Goal: Download file/media

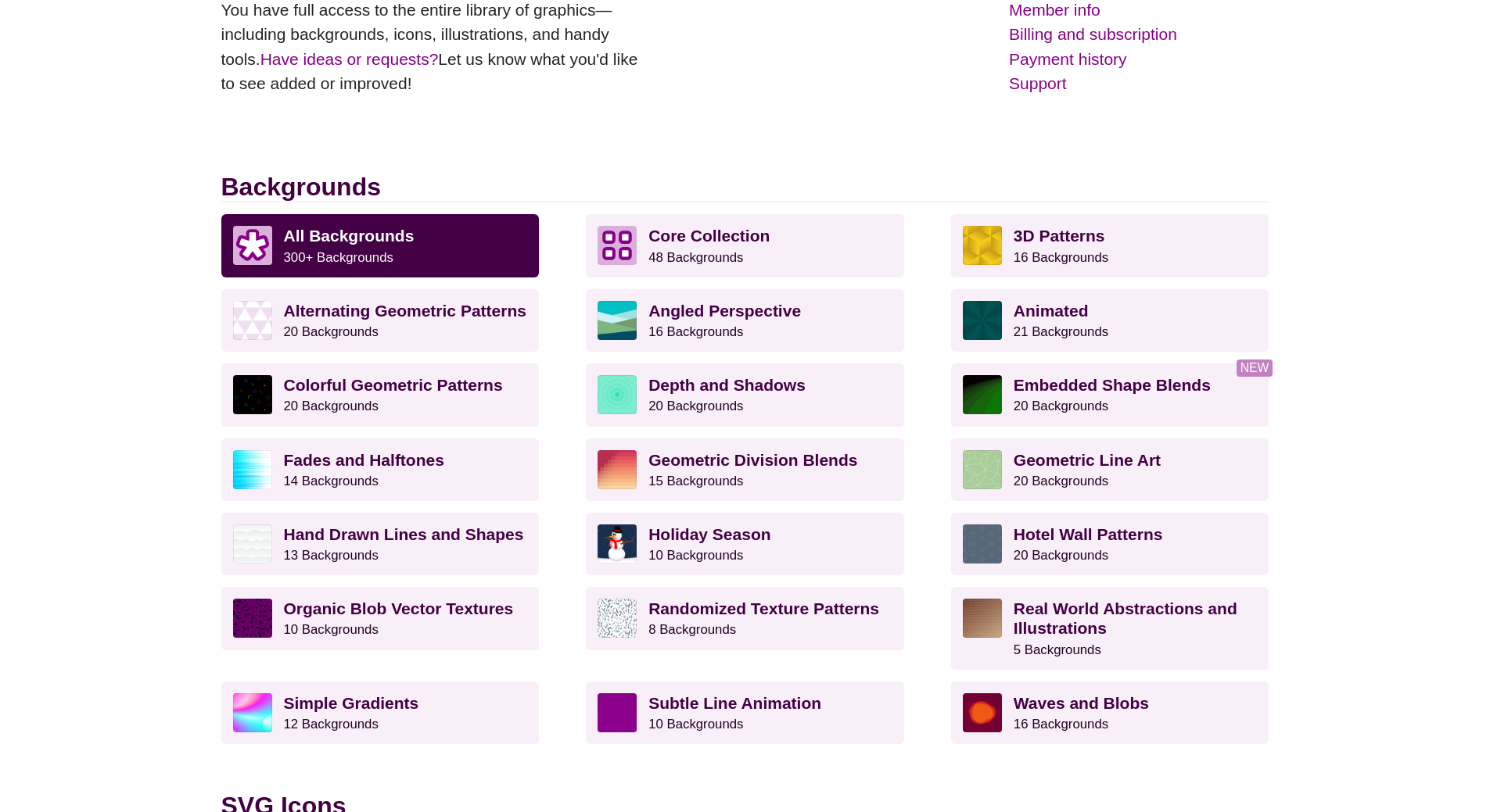
scroll to position [313, 0]
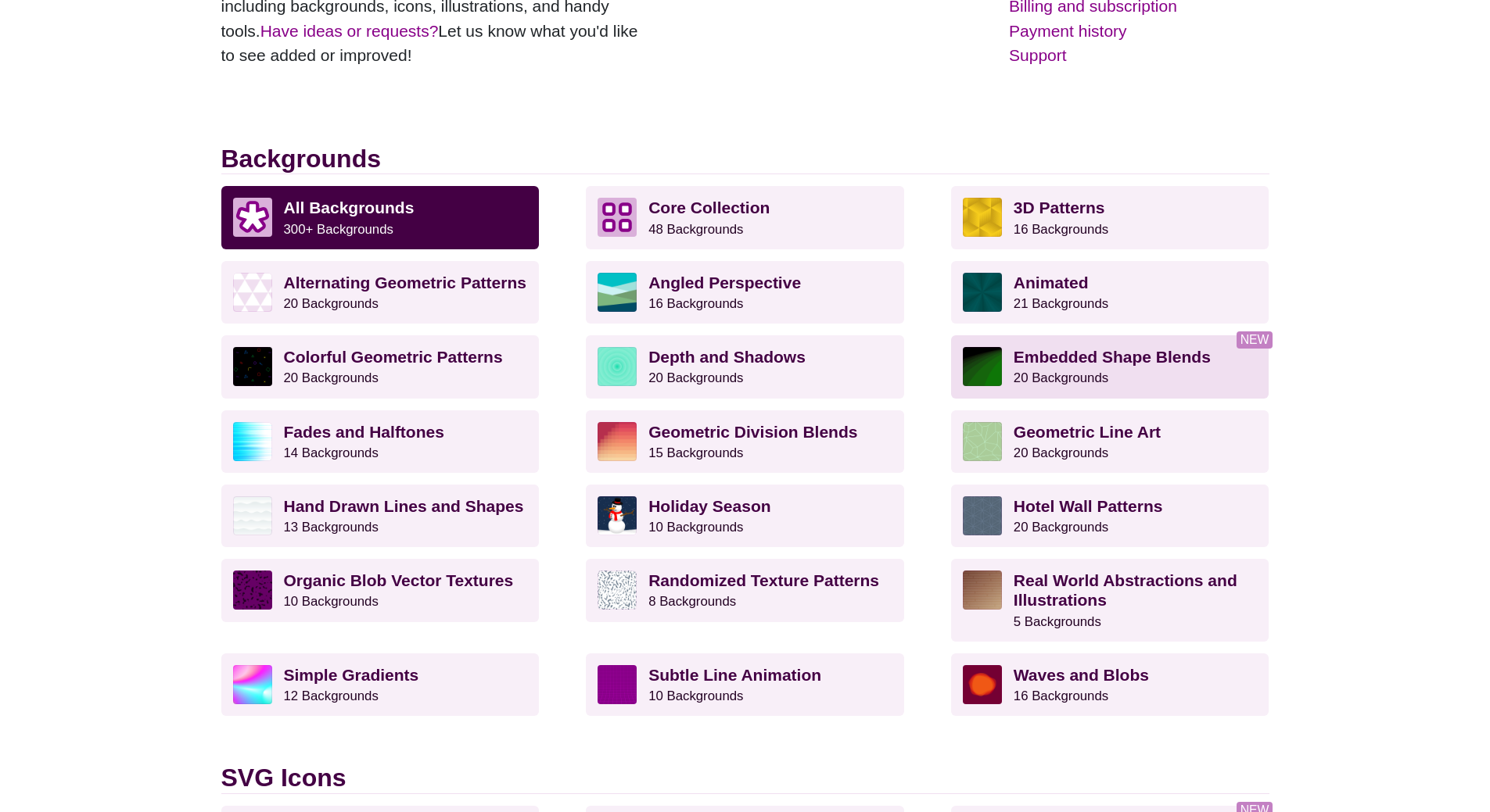
click at [1105, 350] on strong "Embedded Shape Blends" at bounding box center [1111, 357] width 197 height 18
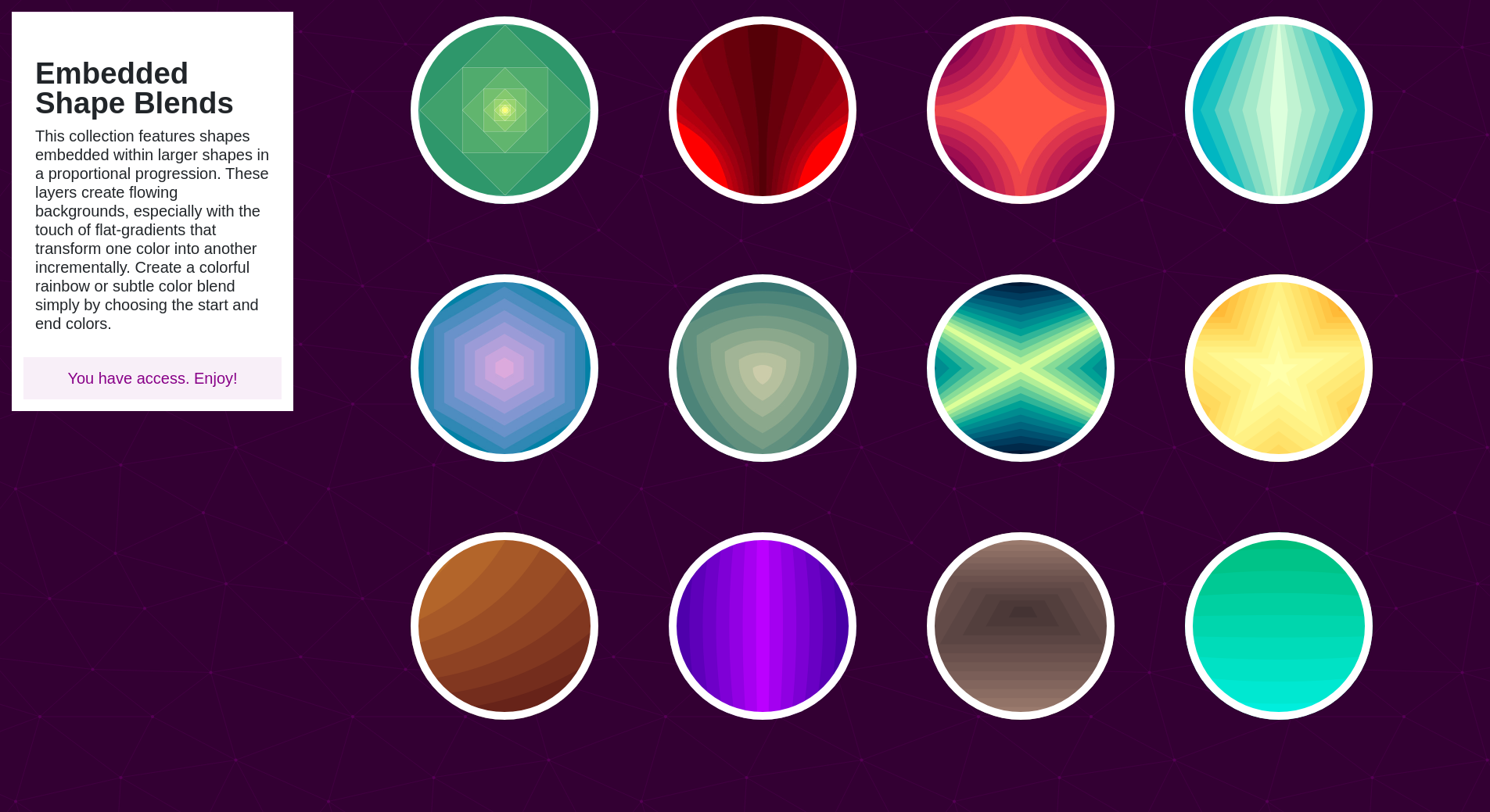
scroll to position [703, 0]
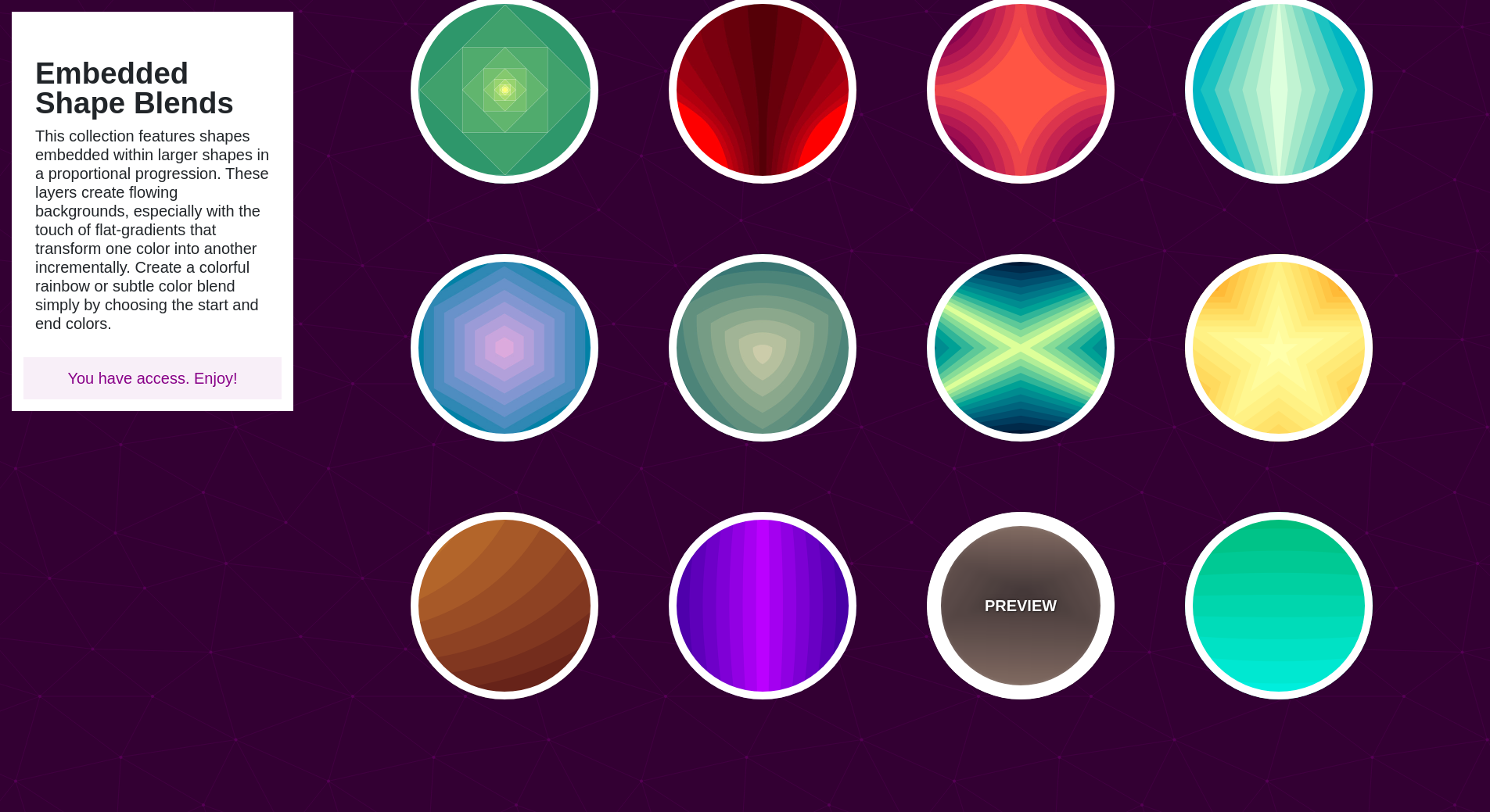
click at [1065, 618] on div "PREVIEW" at bounding box center [1020, 605] width 188 height 187
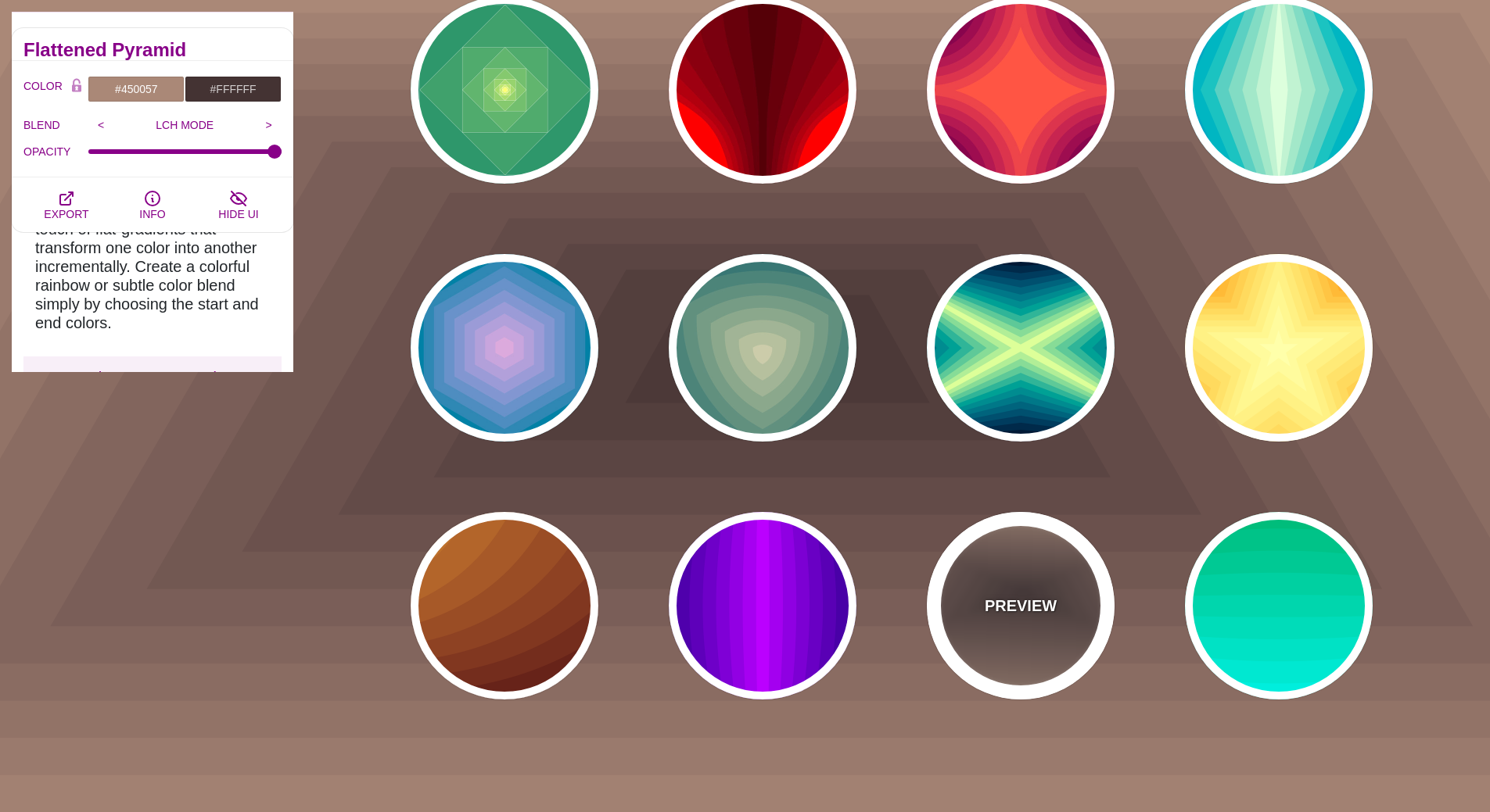
type input "#AA8877"
type input "#443333"
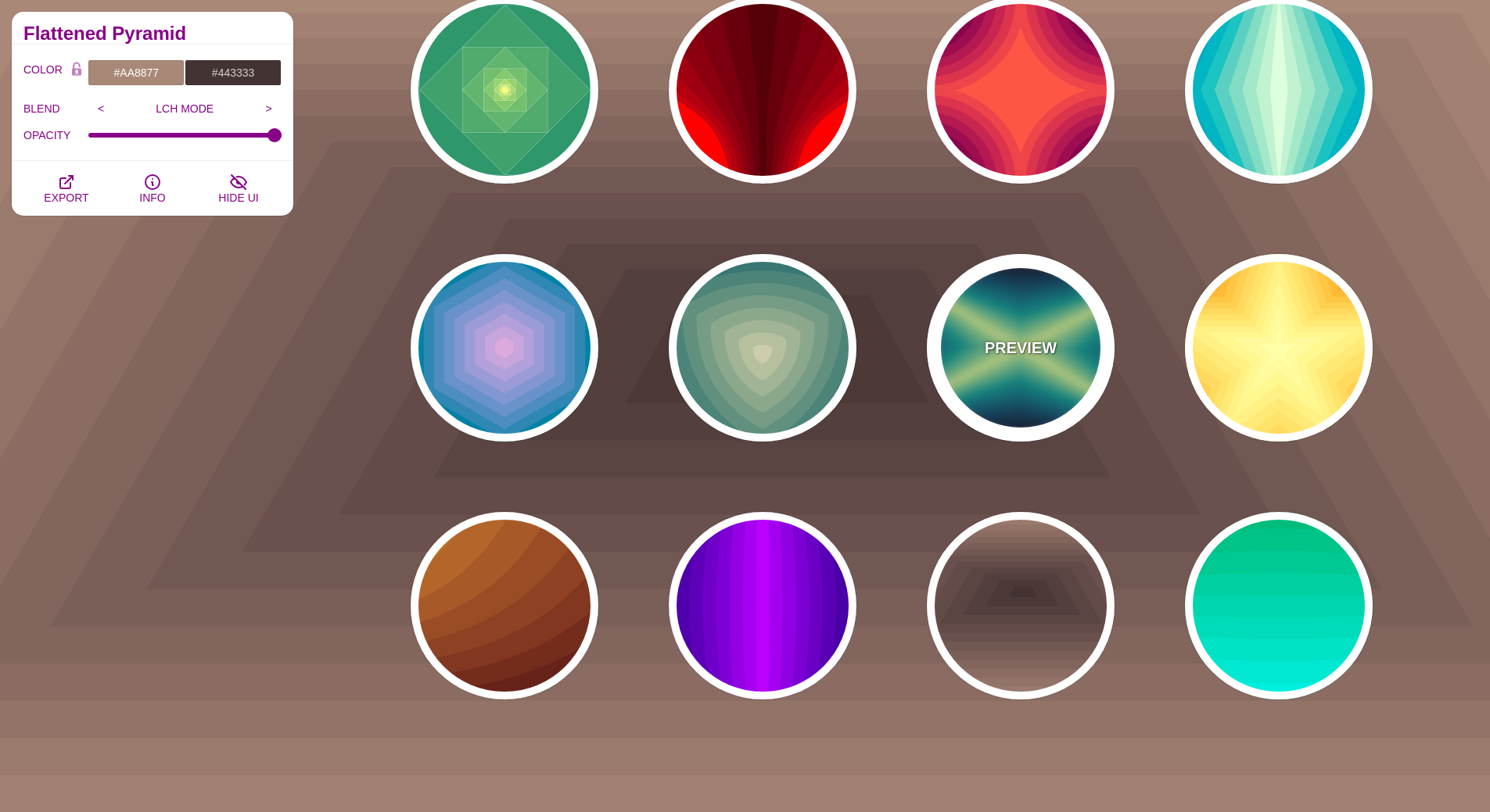
click at [1048, 416] on div "PREVIEW" at bounding box center [1020, 347] width 188 height 187
type input "#000022"
type input "#DDFF99"
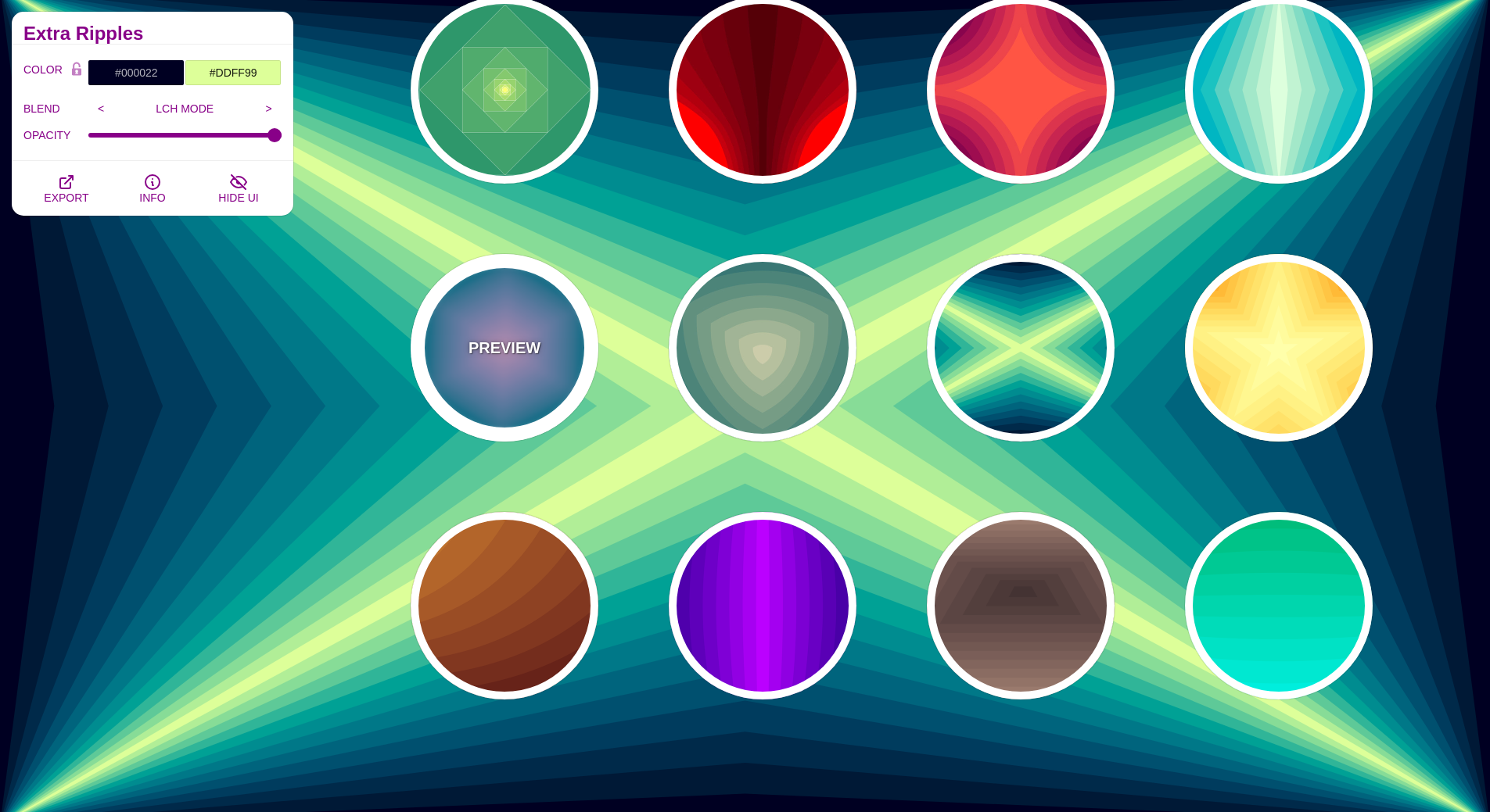
click at [457, 340] on div "PREVIEW" at bounding box center [504, 347] width 188 height 187
type input "#004422"
type input "#DDAADD"
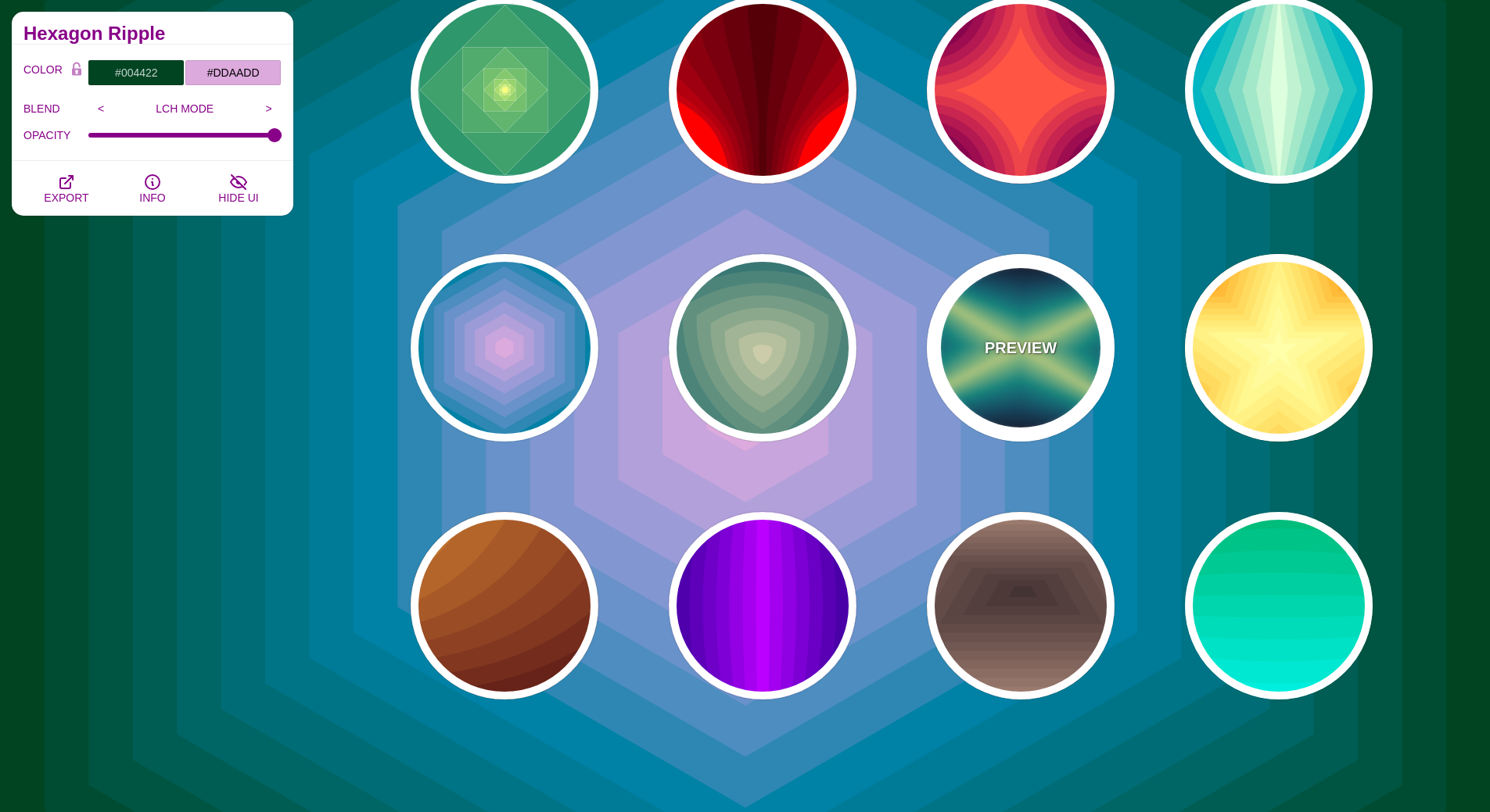
click at [1044, 353] on p "PREVIEW" at bounding box center [1020, 348] width 72 height 24
type input "#000022"
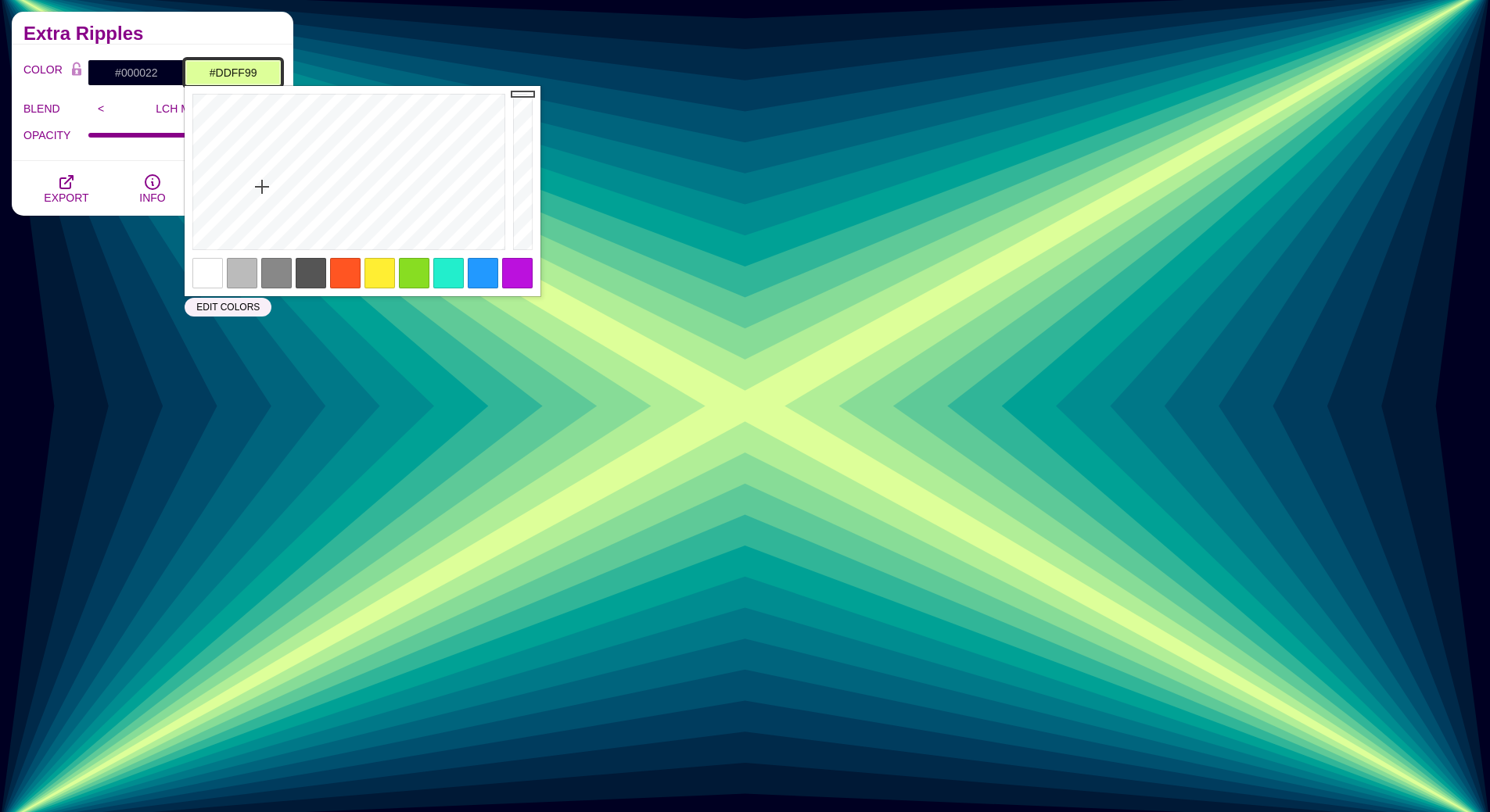
click at [247, 75] on input "#DDFF99" at bounding box center [233, 72] width 97 height 27
paste input "236092"
type input "#236092"
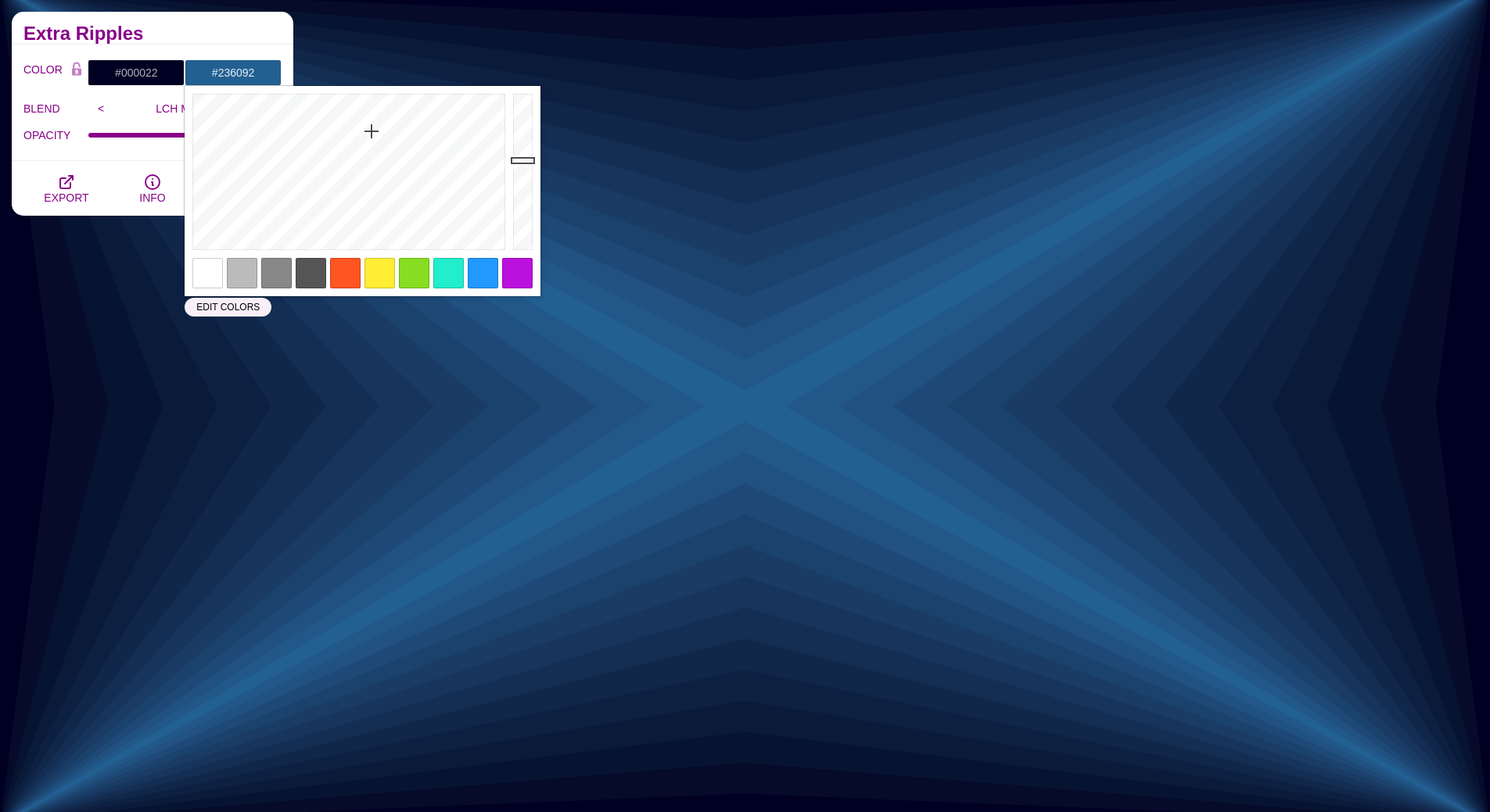
click at [277, 20] on div "Extra Ripples" at bounding box center [153, 28] width 282 height 33
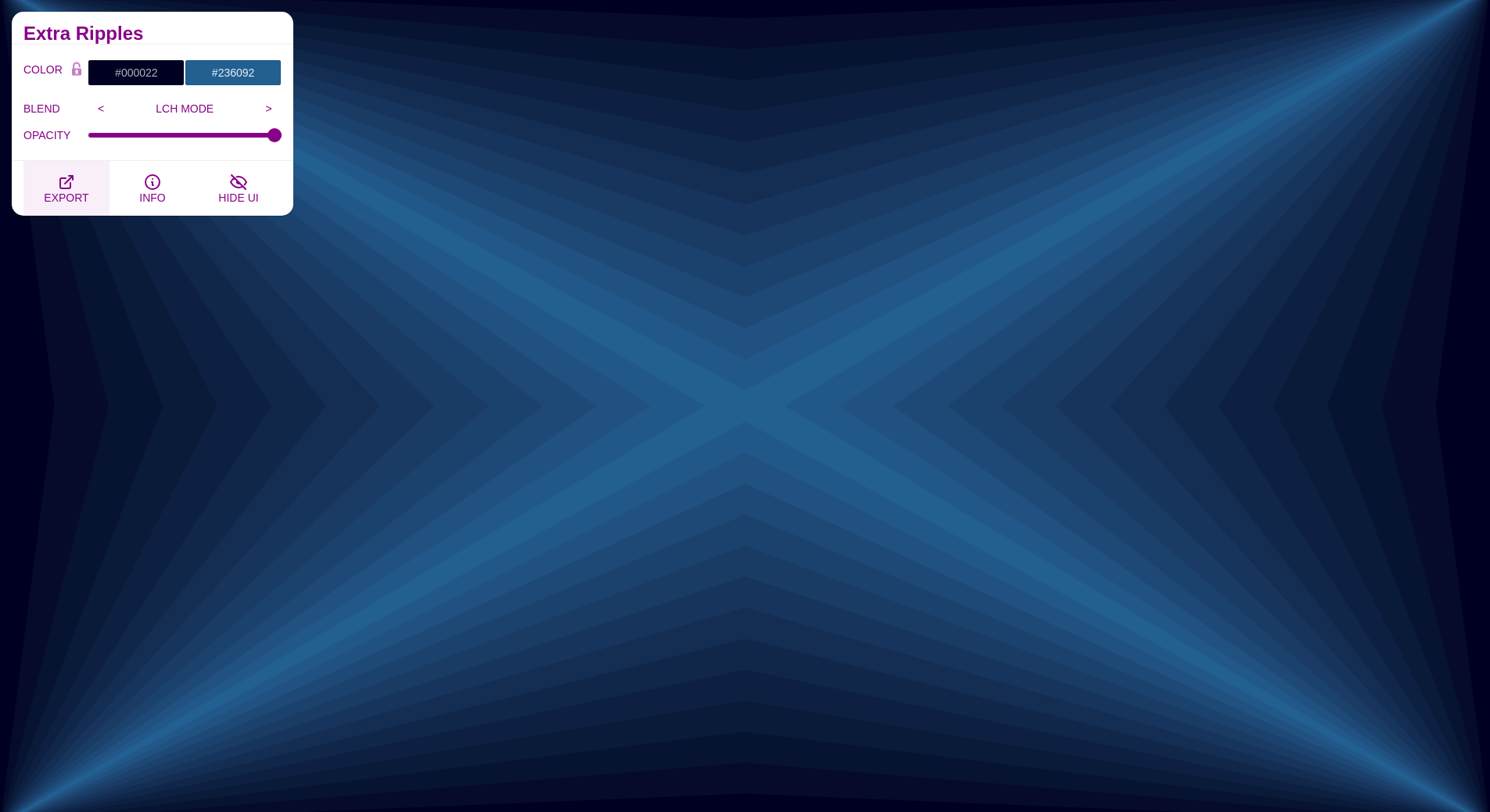
click at [70, 186] on icon "button" at bounding box center [67, 182] width 13 height 13
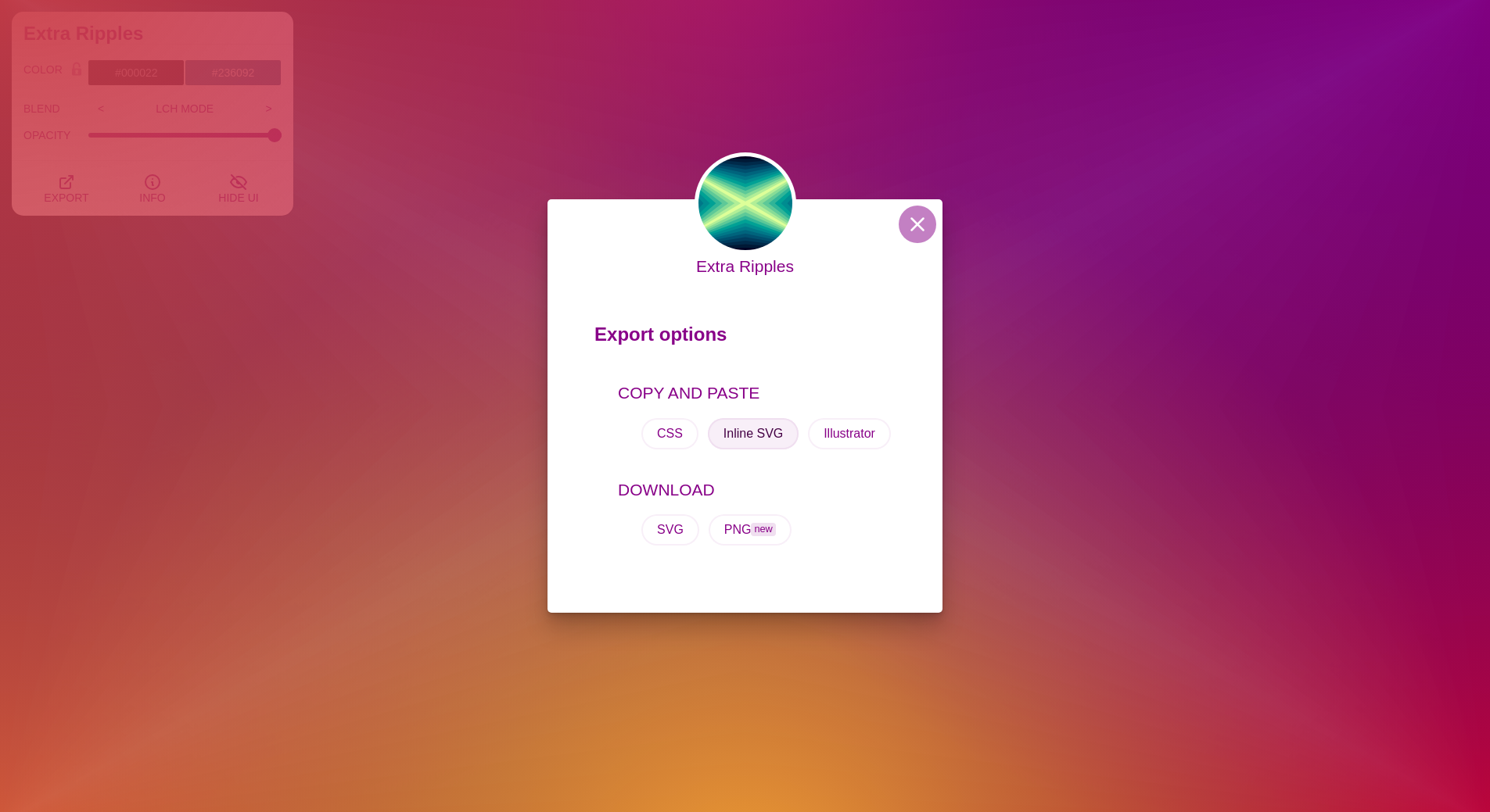
click at [752, 433] on button "Inline SVG" at bounding box center [753, 433] width 91 height 31
click at [916, 213] on button at bounding box center [917, 224] width 38 height 37
